Goal: Information Seeking & Learning: Learn about a topic

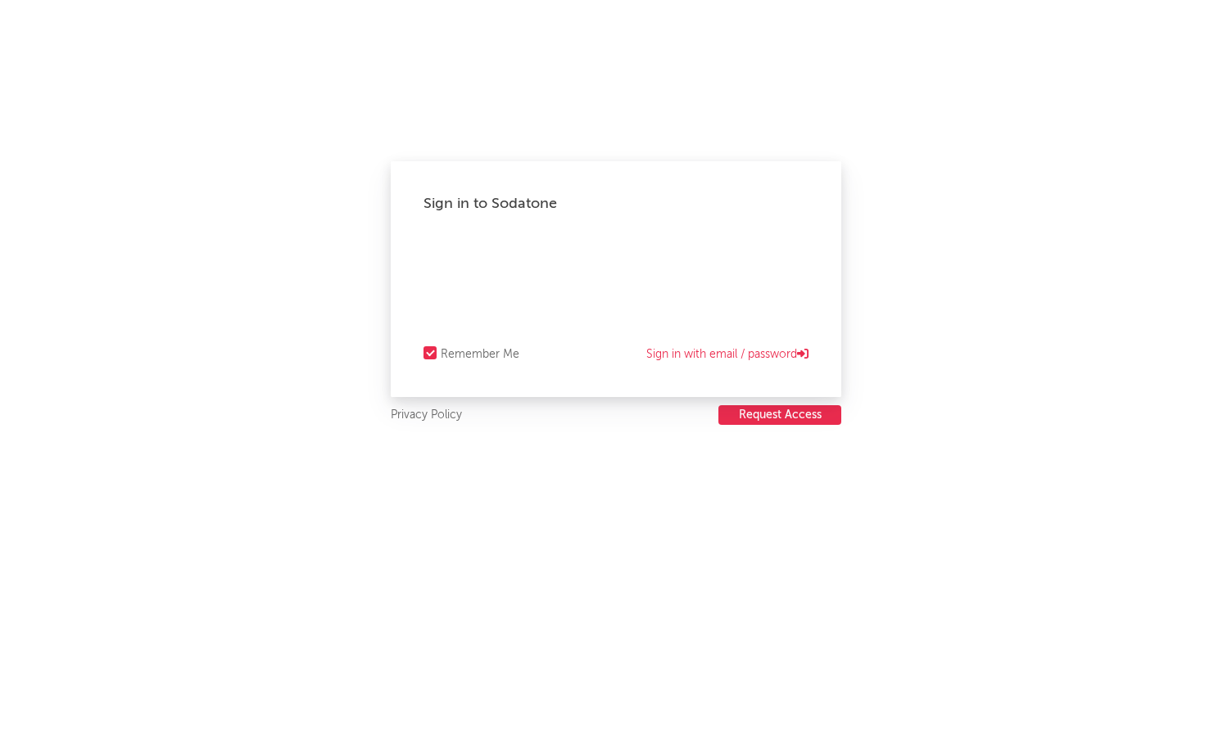
select select "recorded_music"
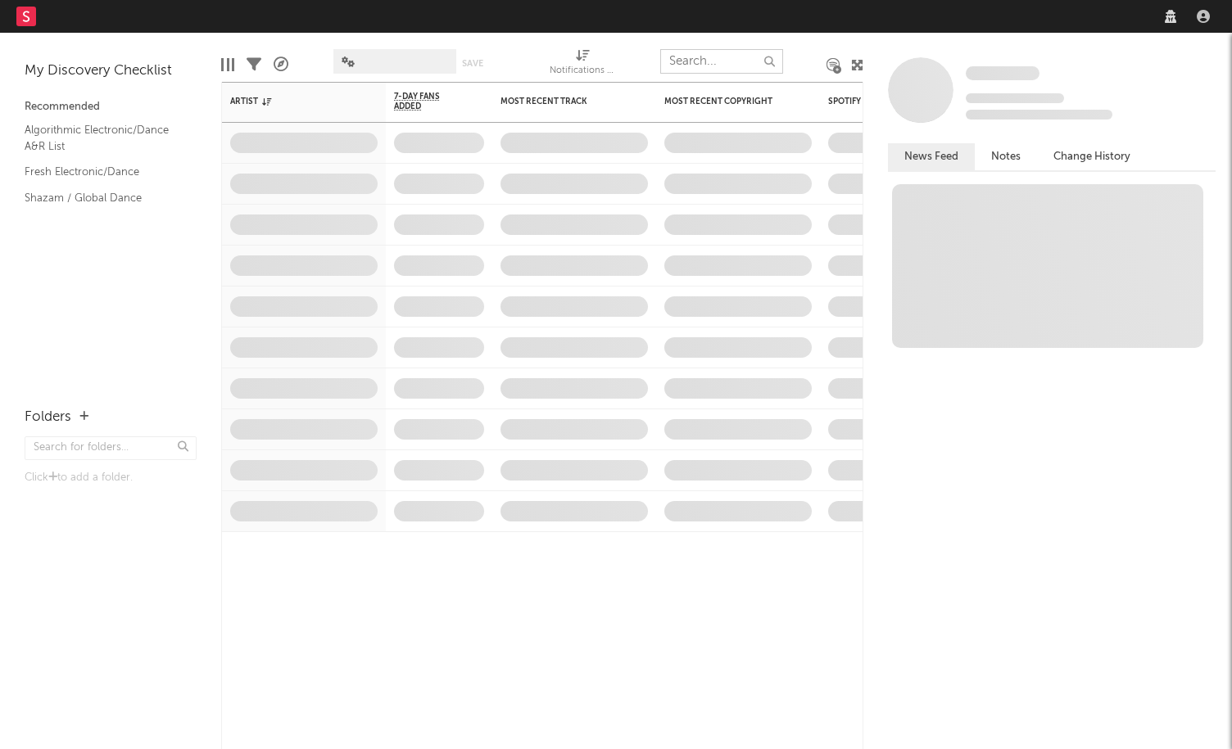
click at [714, 58] on input "text" at bounding box center [721, 61] width 123 height 25
select select "recorded_music"
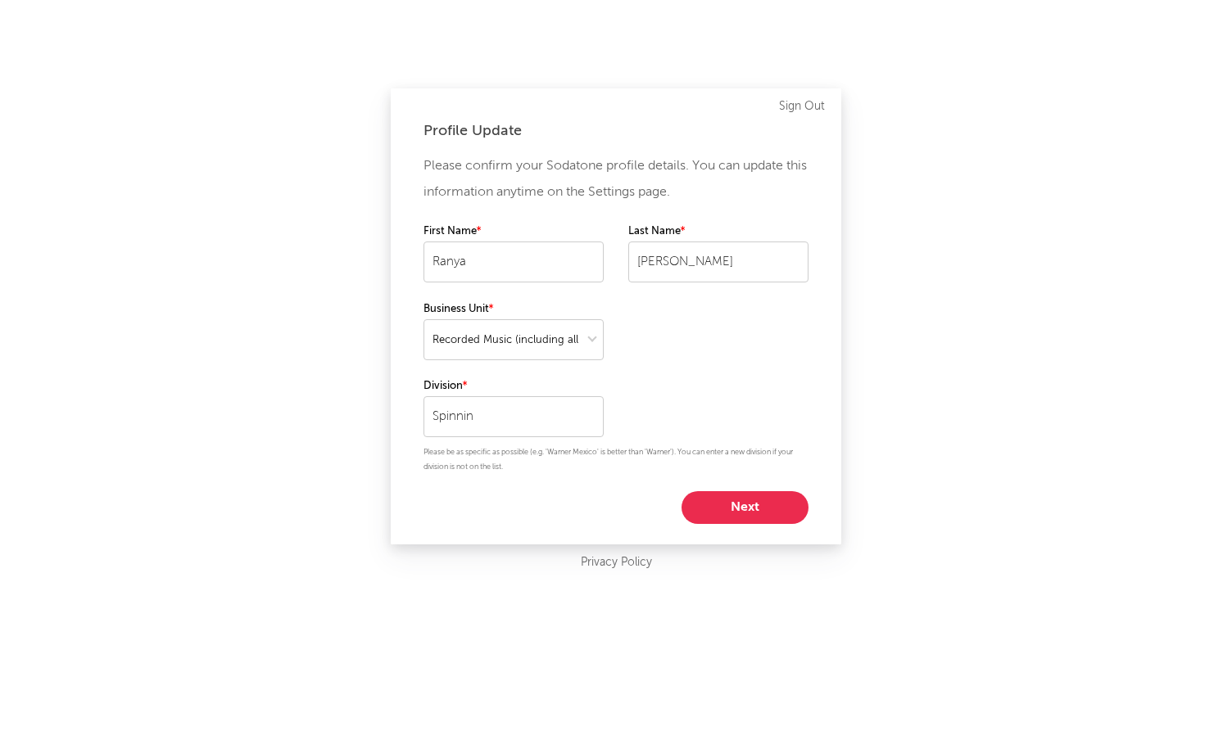
click at [727, 498] on button "Next" at bounding box center [744, 507] width 127 height 33
select select "marketing"
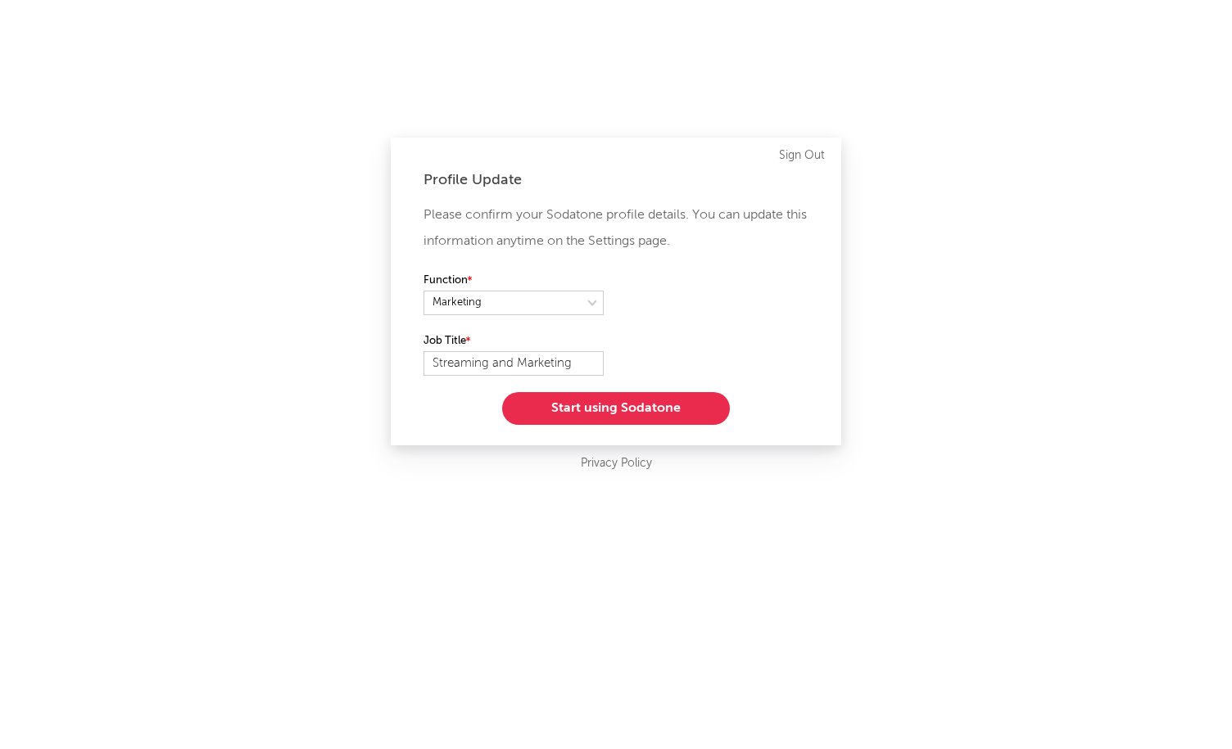
click at [669, 404] on button "Start using Sodatone" at bounding box center [616, 408] width 228 height 33
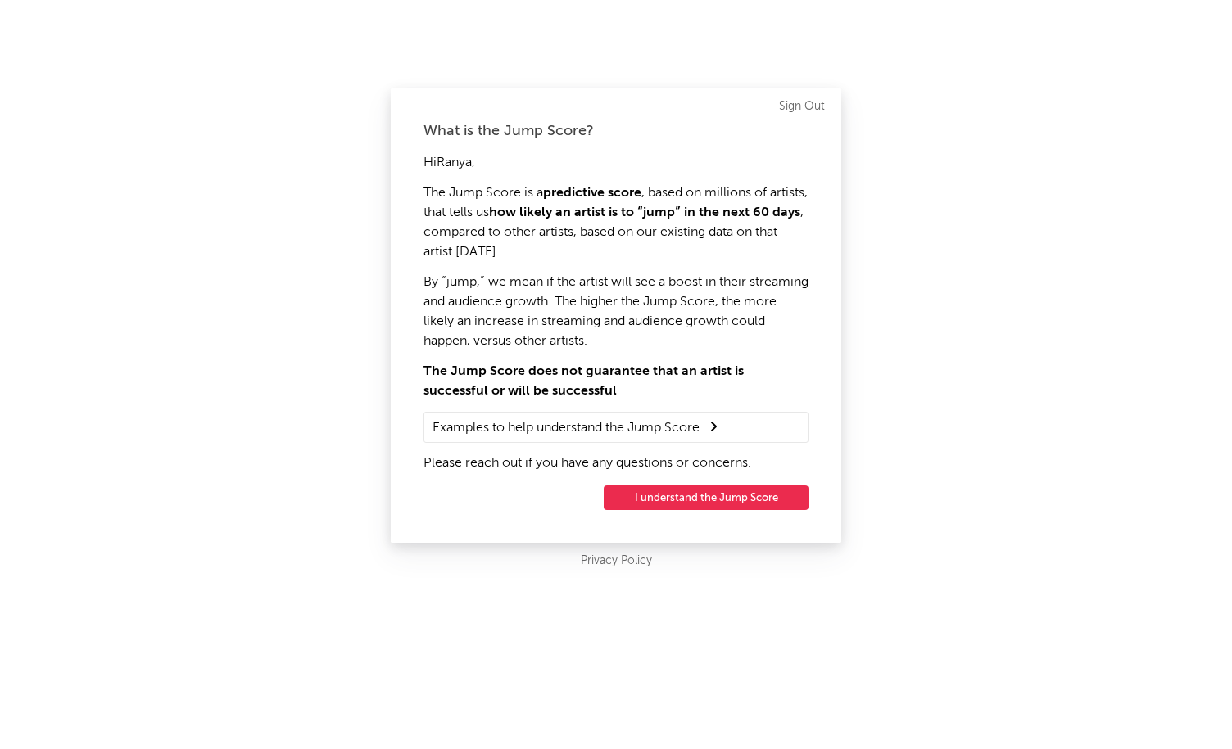
click at [665, 502] on button "I understand the Jump Score" at bounding box center [706, 498] width 205 height 25
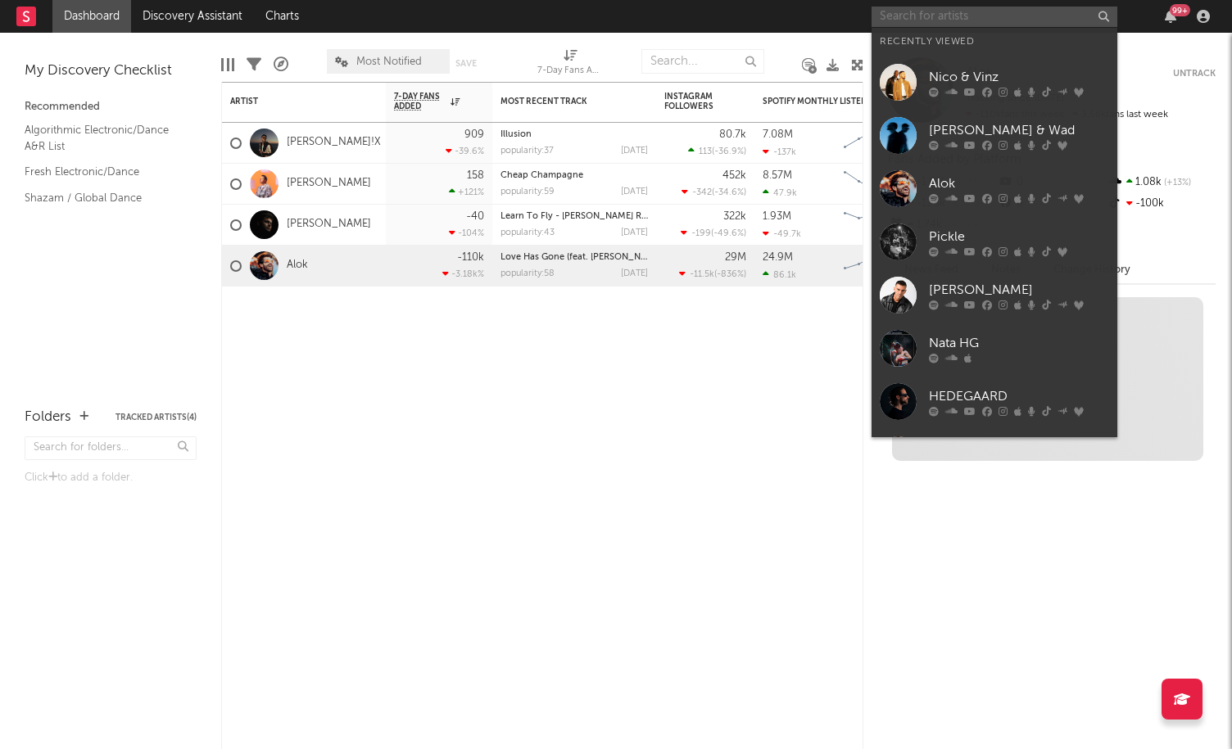
click at [902, 24] on input "text" at bounding box center [994, 17] width 246 height 20
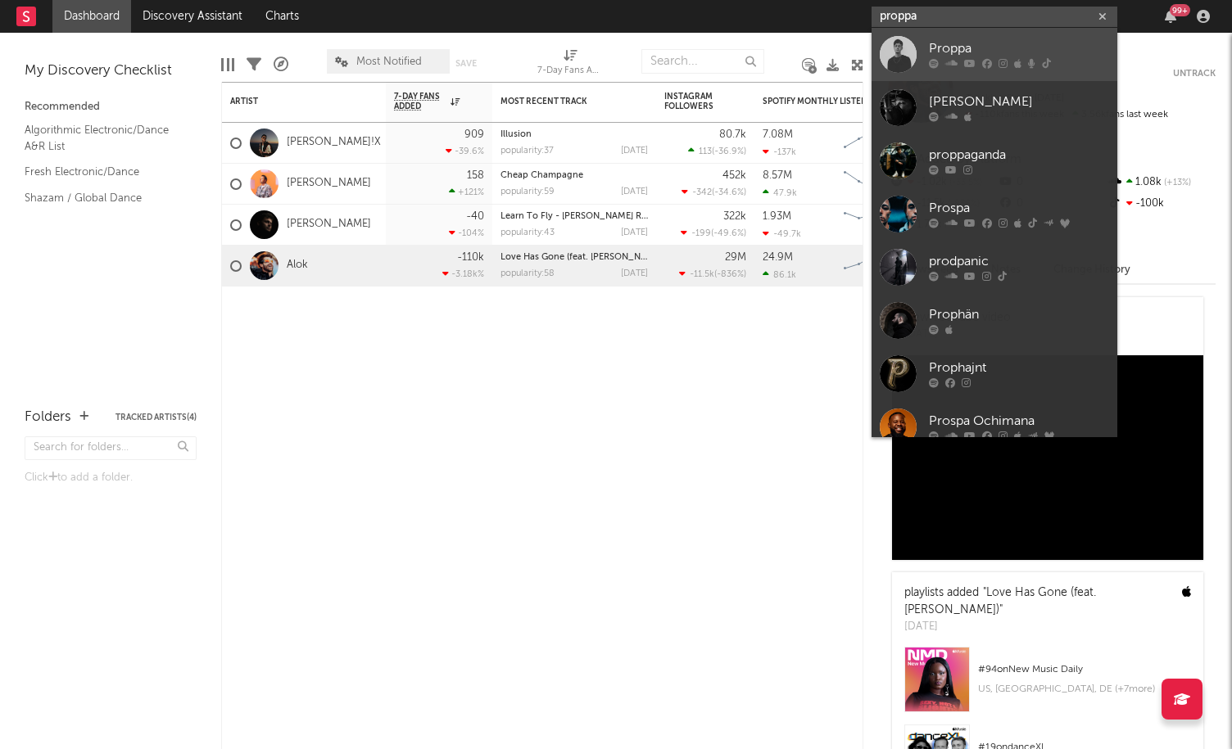
type input "proppa"
click at [933, 42] on div "Proppa" at bounding box center [1019, 49] width 180 height 20
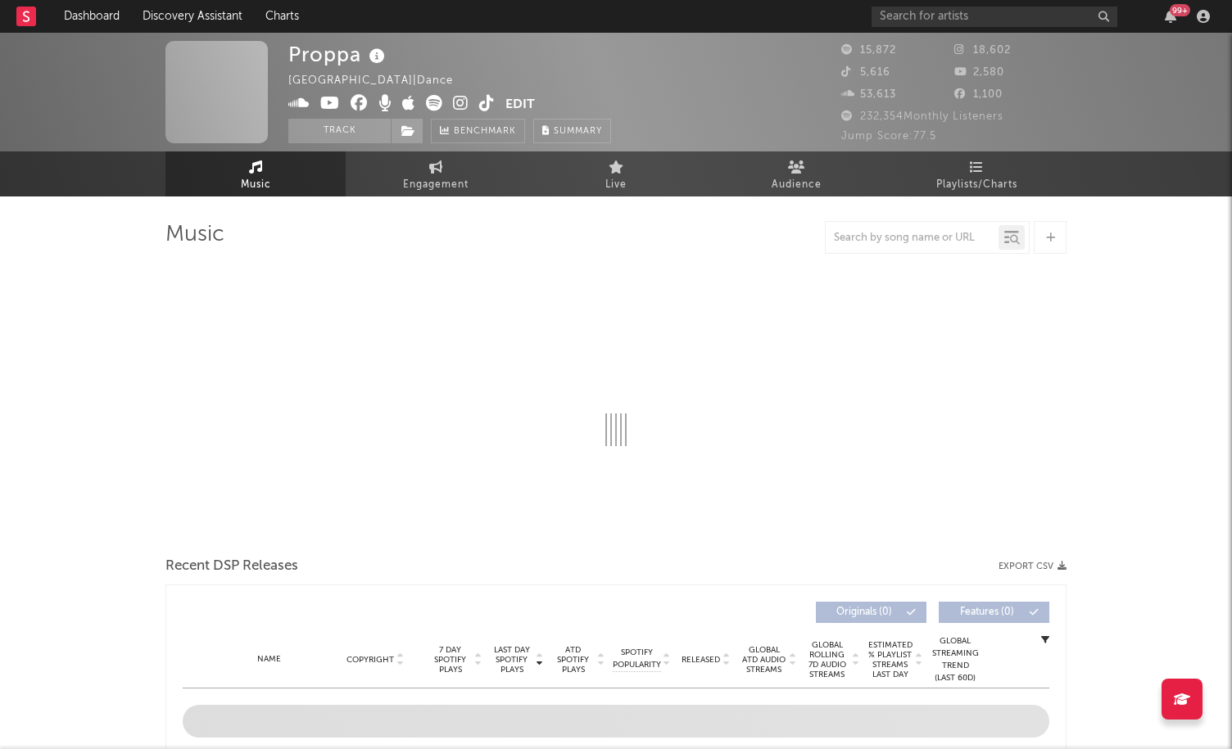
select select "6m"
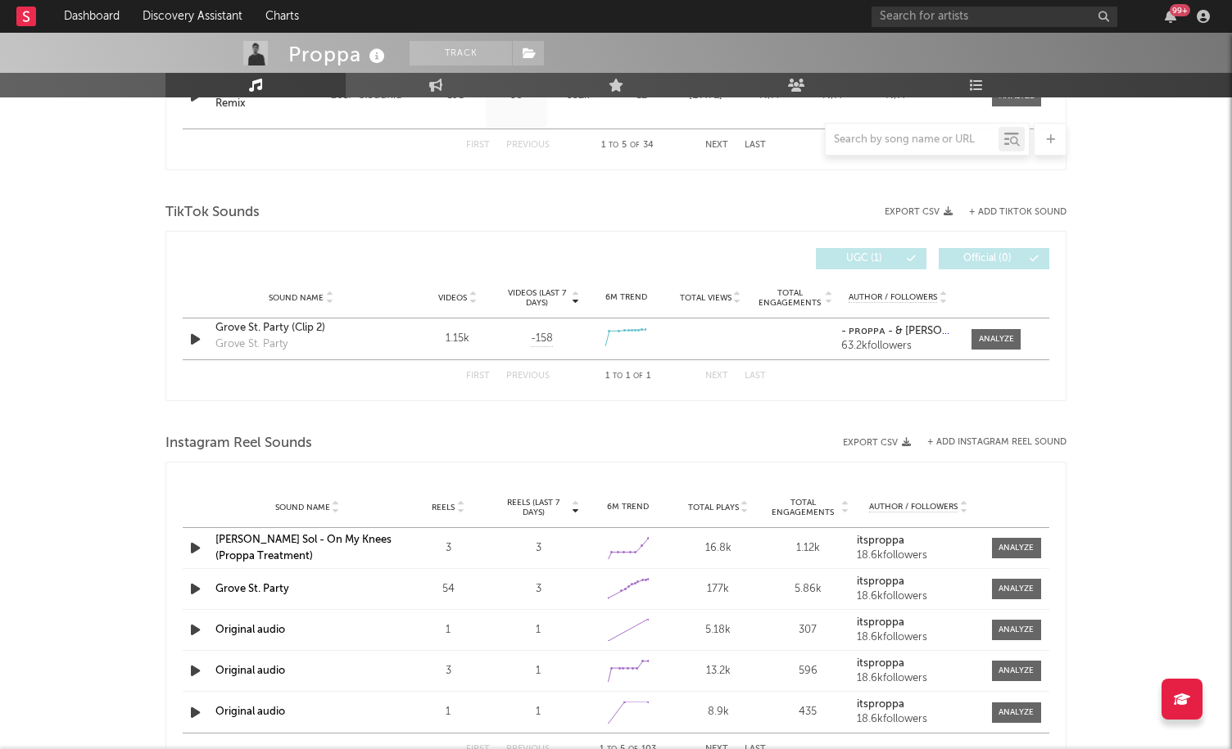
scroll to position [869, 0]
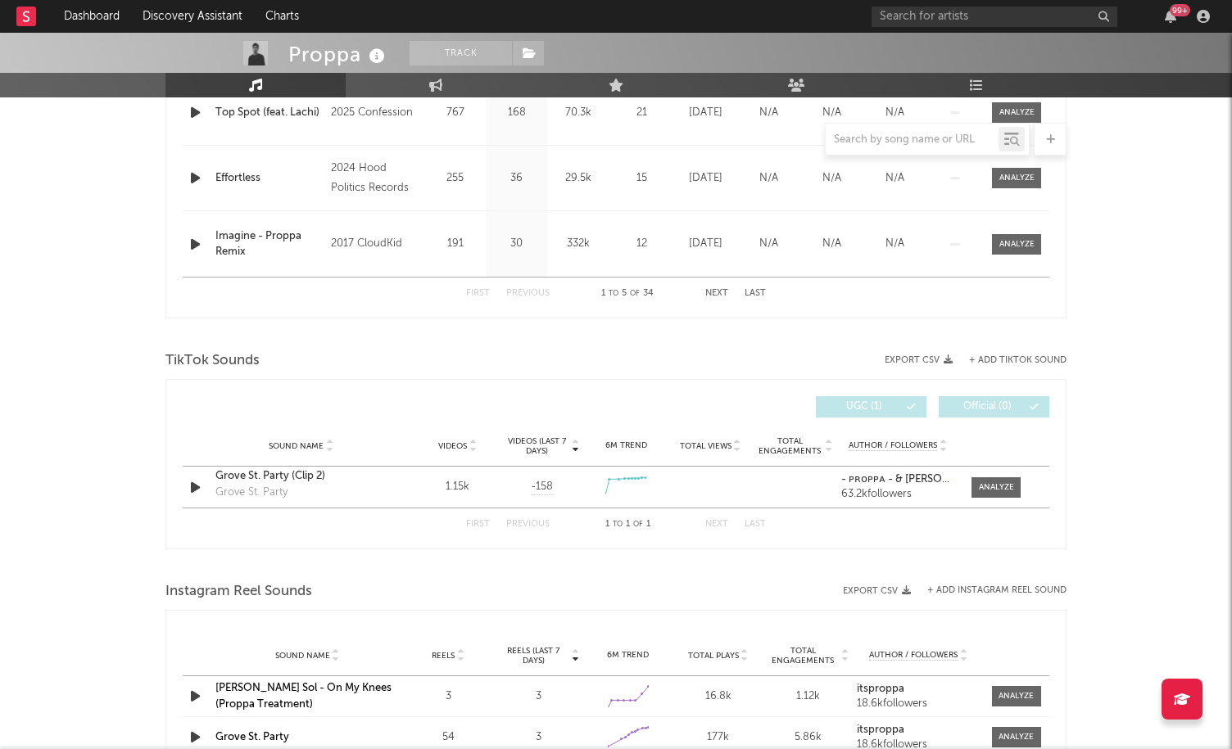
click at [392, 524] on div "First Previous 1 to 1 of 1 Next Last" at bounding box center [616, 524] width 867 height 33
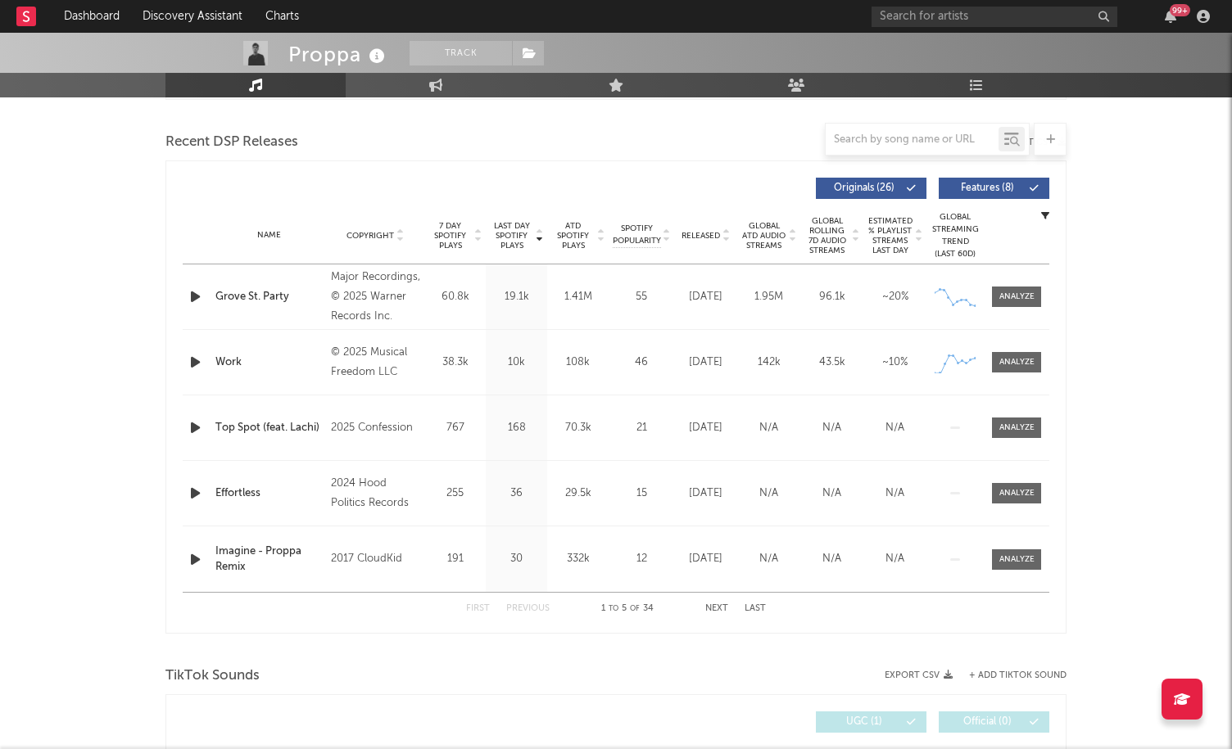
scroll to position [588, 0]
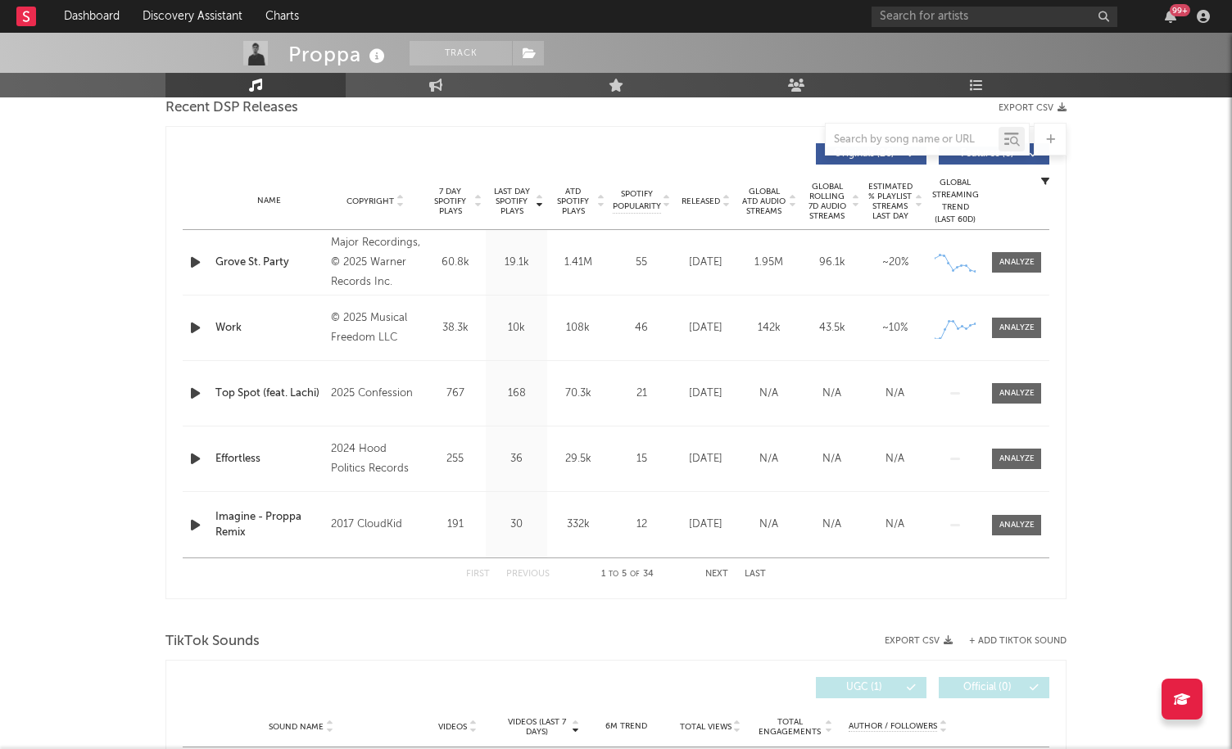
click at [720, 575] on button "Next" at bounding box center [716, 574] width 23 height 9
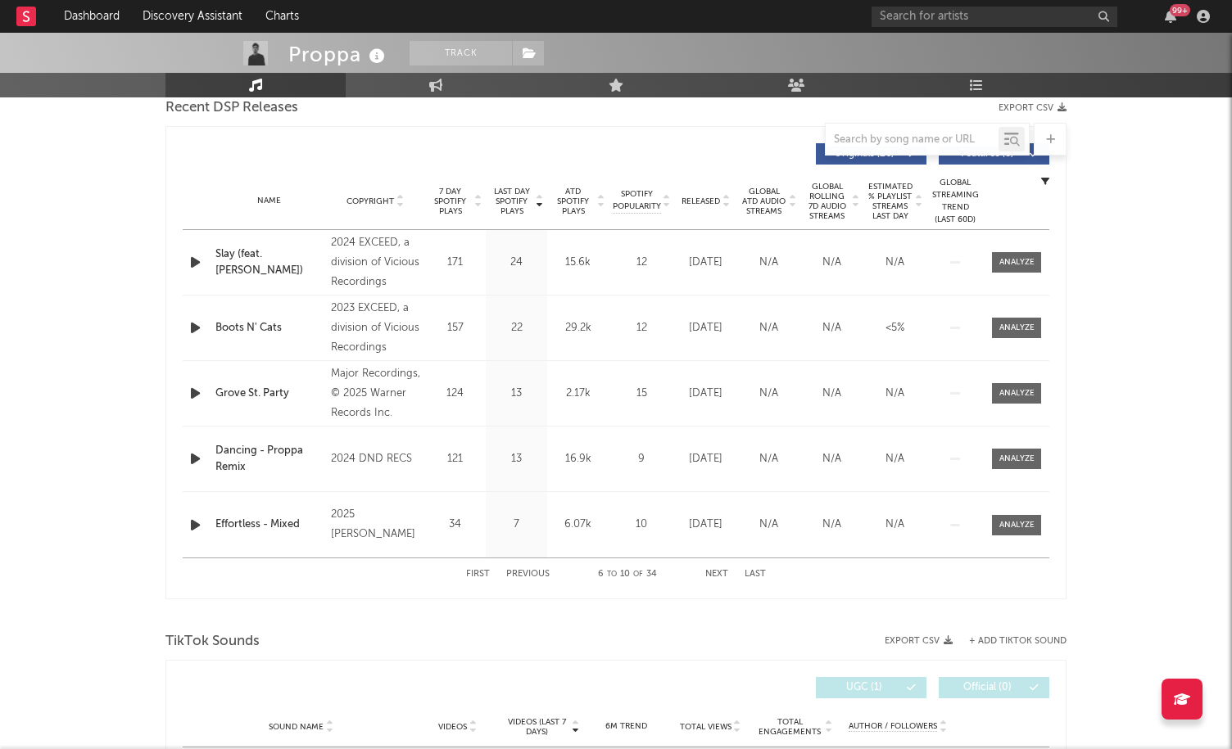
click at [721, 575] on button "Next" at bounding box center [716, 574] width 23 height 9
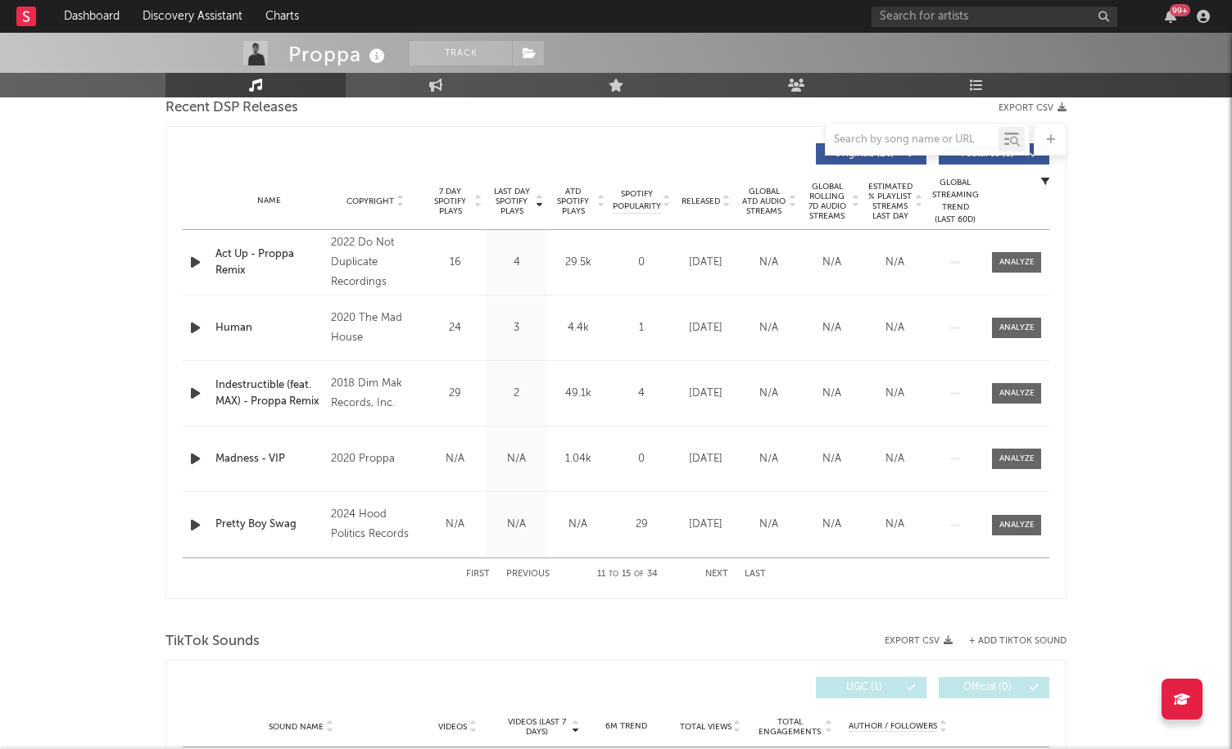
click at [722, 576] on button "Next" at bounding box center [716, 574] width 23 height 9
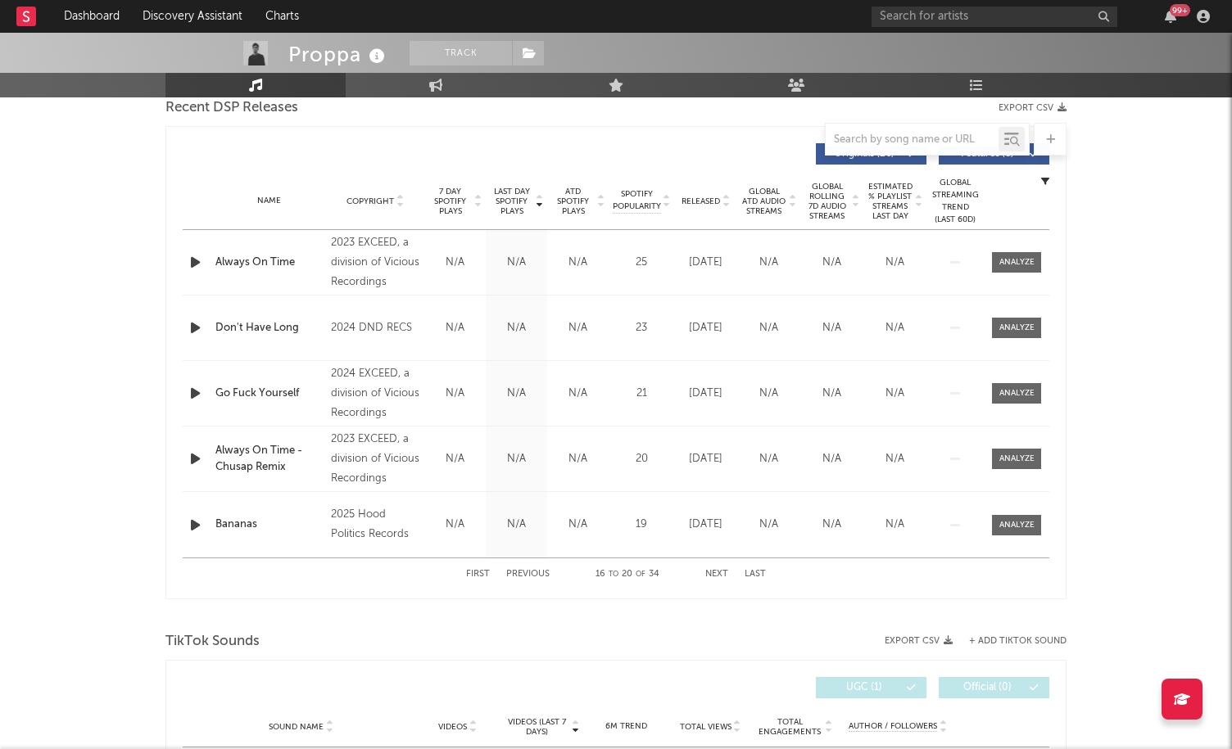
click at [725, 577] on button "Next" at bounding box center [716, 574] width 23 height 9
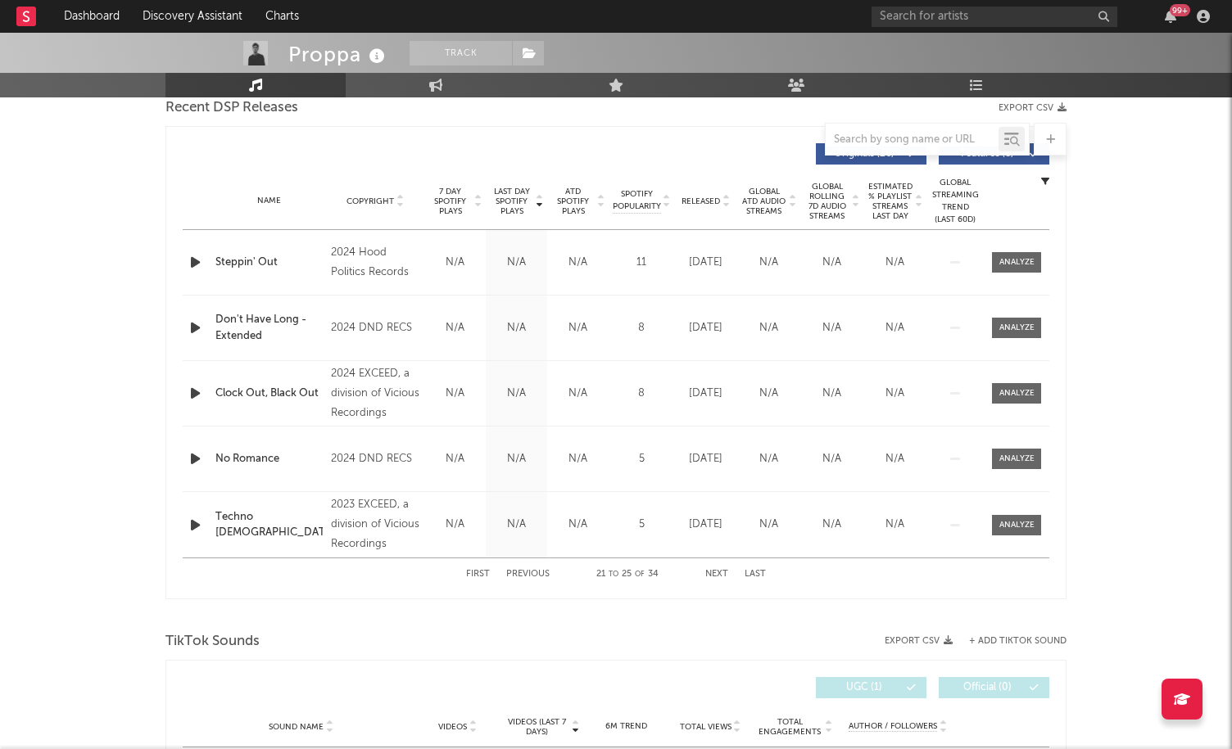
click at [724, 577] on button "Next" at bounding box center [716, 574] width 23 height 9
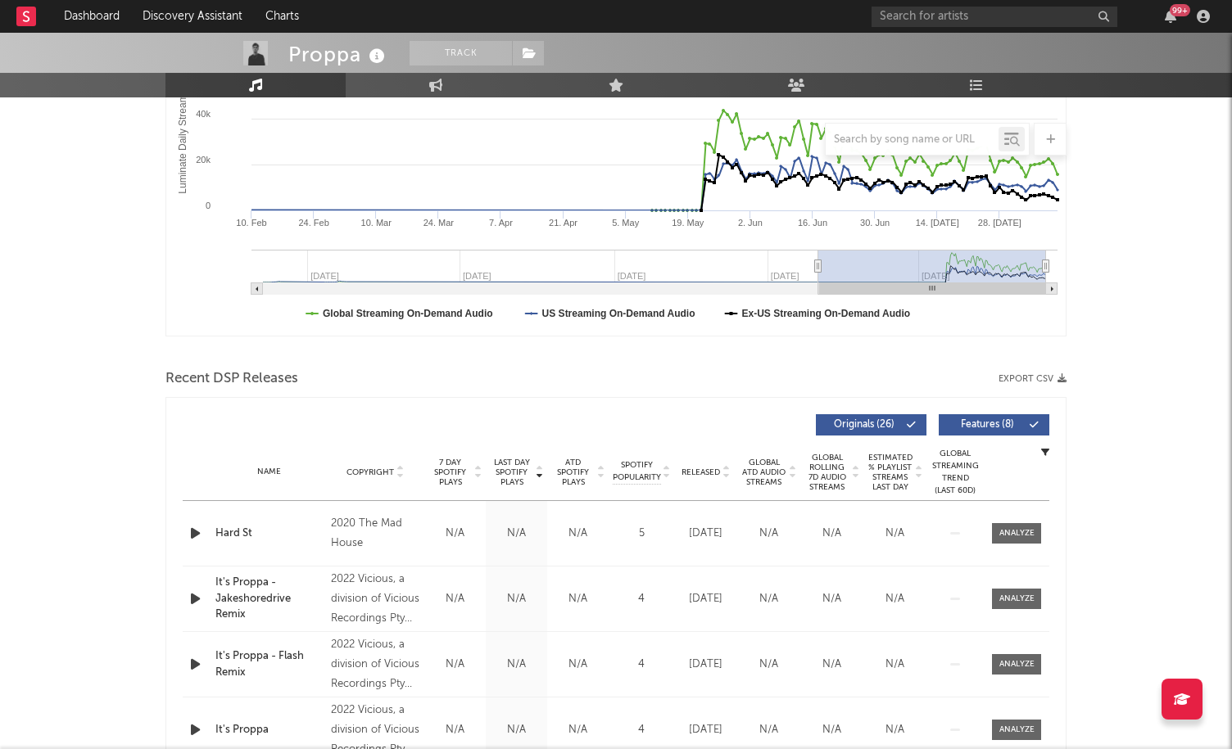
scroll to position [315, 0]
